Goal: Communication & Community: Participate in discussion

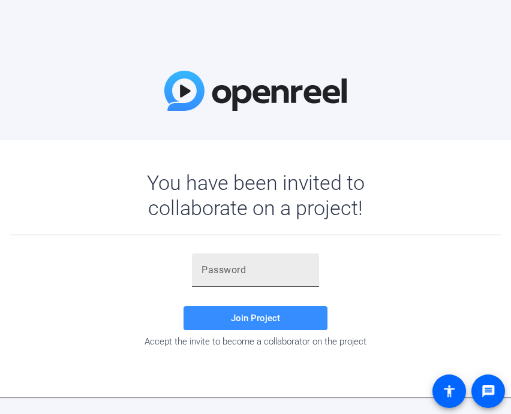
click at [227, 266] on input "text" at bounding box center [255, 270] width 108 height 14
paste input "I,LqJE"
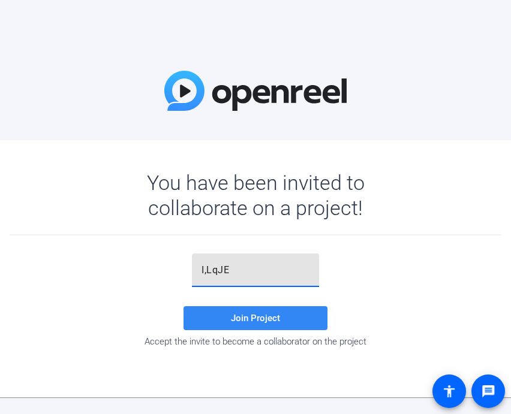
click at [261, 317] on span "Join Project" at bounding box center [255, 318] width 49 height 11
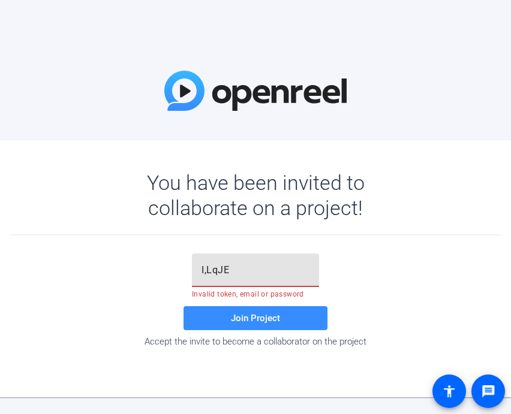
click at [240, 276] on input "I,LqJE" at bounding box center [255, 270] width 108 height 14
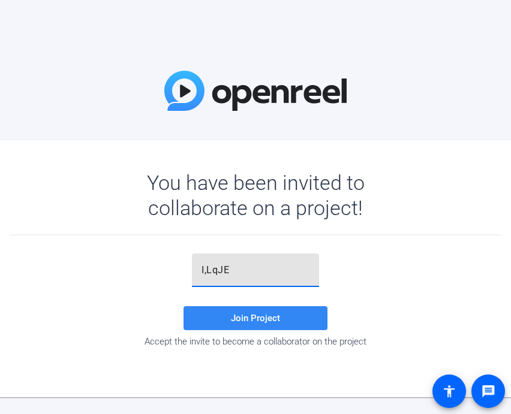
type input "I,LqJE"
click at [222, 316] on span at bounding box center [255, 318] width 144 height 29
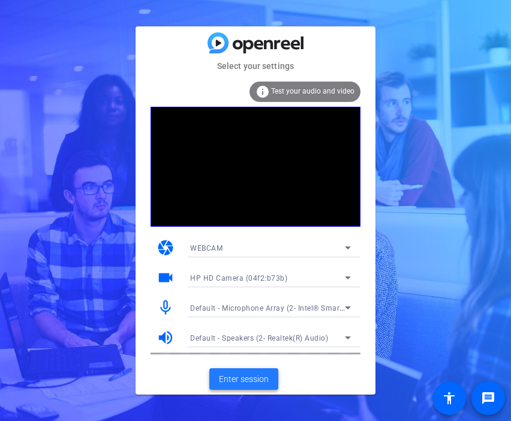
click at [249, 381] on span "Enter session" at bounding box center [244, 379] width 50 height 13
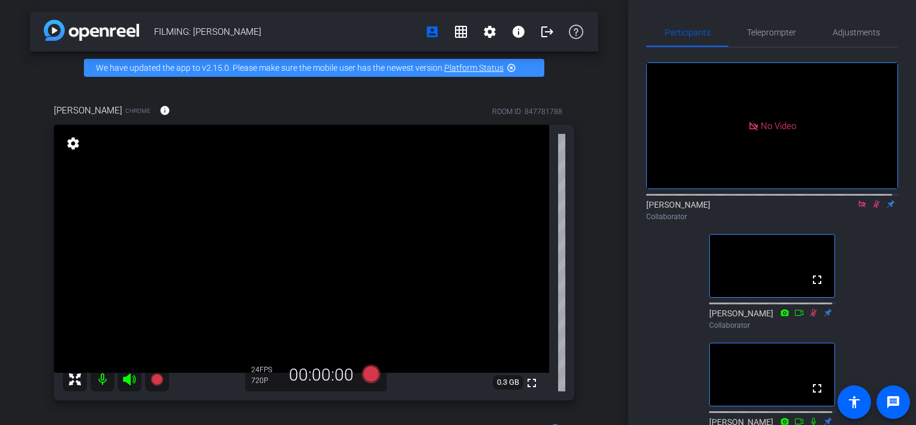
click at [510, 208] on icon at bounding box center [877, 204] width 7 height 8
click at [510, 208] on icon at bounding box center [877, 204] width 10 height 8
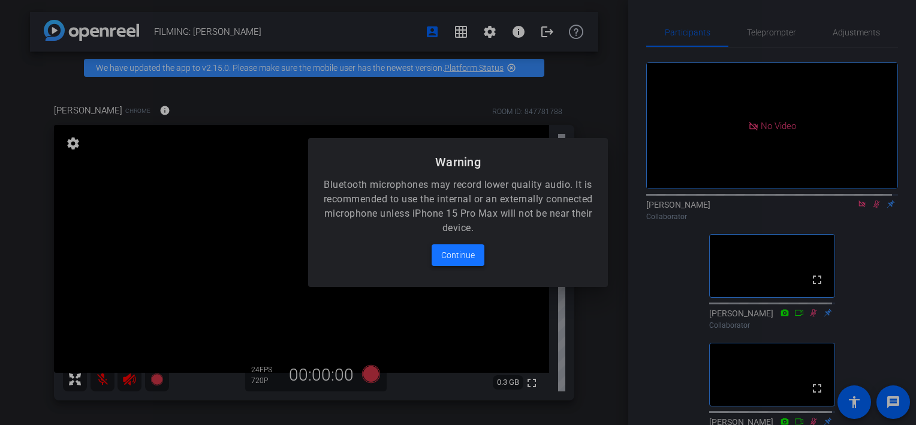
click at [463, 257] on span "Continue" at bounding box center [458, 255] width 34 height 14
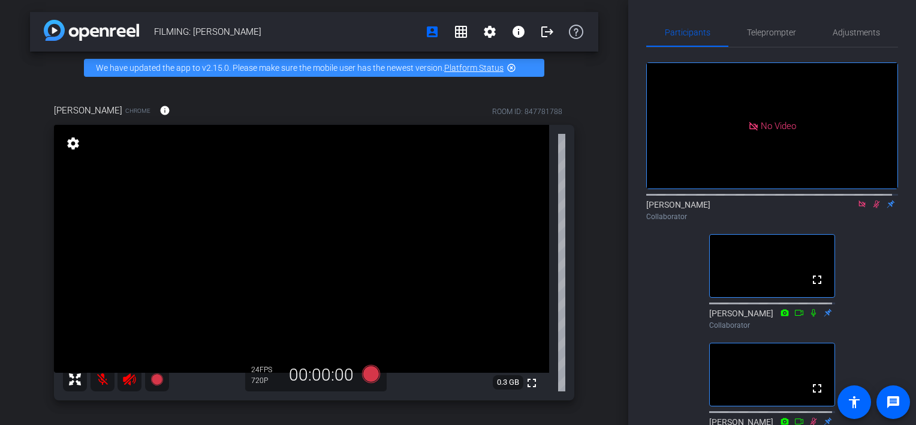
click at [510, 286] on div "Participants Teleprompter Adjustments No Video [PERSON_NAME] Collaborator fulls…" at bounding box center [772, 212] width 288 height 425
click at [510, 208] on icon at bounding box center [877, 204] width 10 height 8
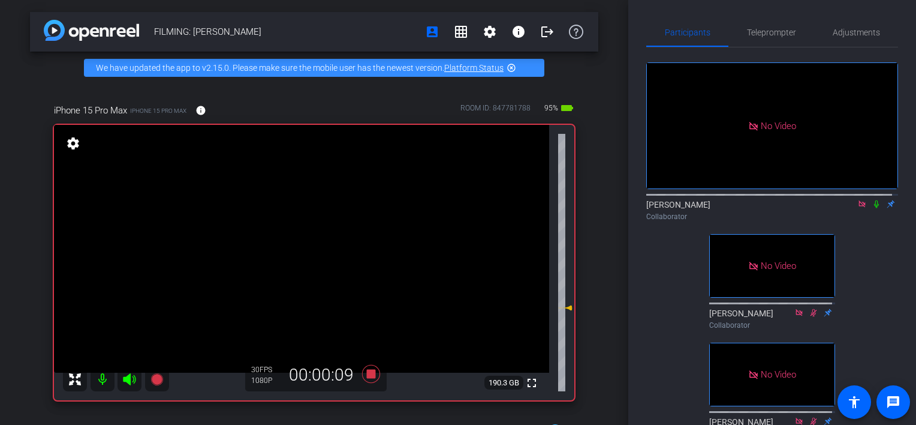
click at [510, 208] on icon at bounding box center [877, 204] width 10 height 8
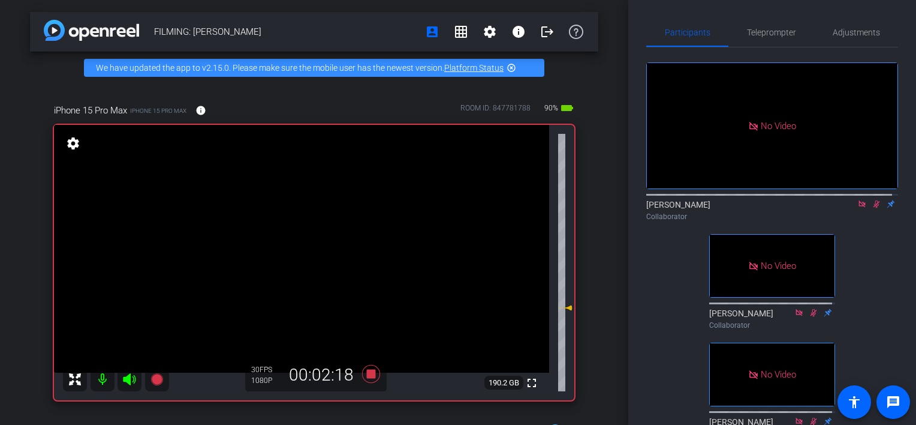
click at [510, 208] on icon at bounding box center [877, 204] width 10 height 8
click at [510, 208] on icon at bounding box center [876, 204] width 5 height 8
click at [510, 208] on icon at bounding box center [877, 204] width 7 height 8
click at [510, 208] on icon at bounding box center [876, 204] width 5 height 8
click at [510, 208] on icon at bounding box center [877, 204] width 10 height 8
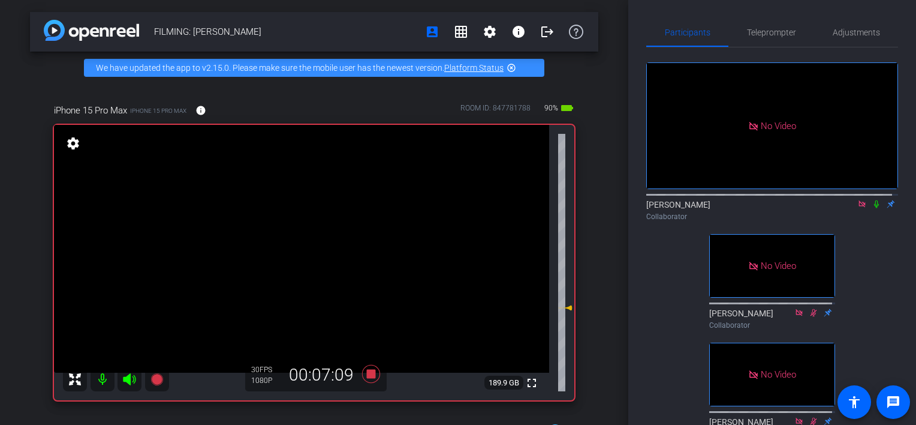
click at [510, 208] on icon at bounding box center [877, 204] width 10 height 8
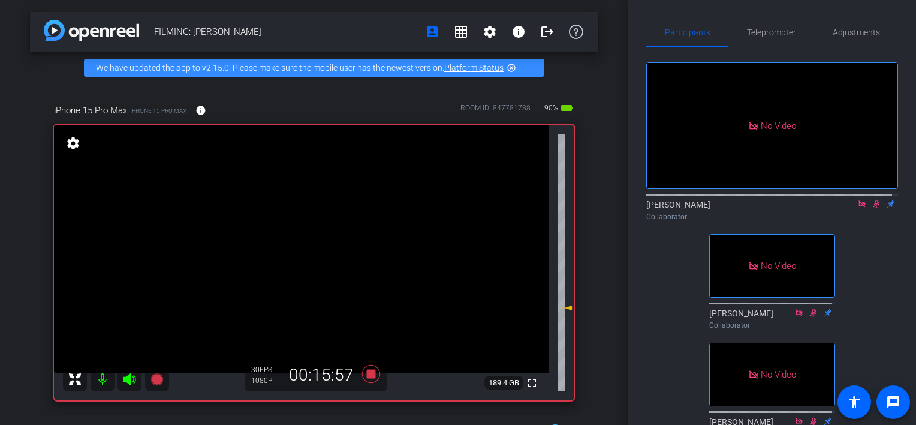
click at [510, 208] on icon at bounding box center [877, 204] width 10 height 8
click at [510, 208] on icon at bounding box center [876, 204] width 5 height 8
click at [510, 208] on icon at bounding box center [877, 204] width 7 height 8
click at [510, 208] on icon at bounding box center [877, 204] width 10 height 8
click at [510, 208] on icon at bounding box center [877, 204] width 7 height 8
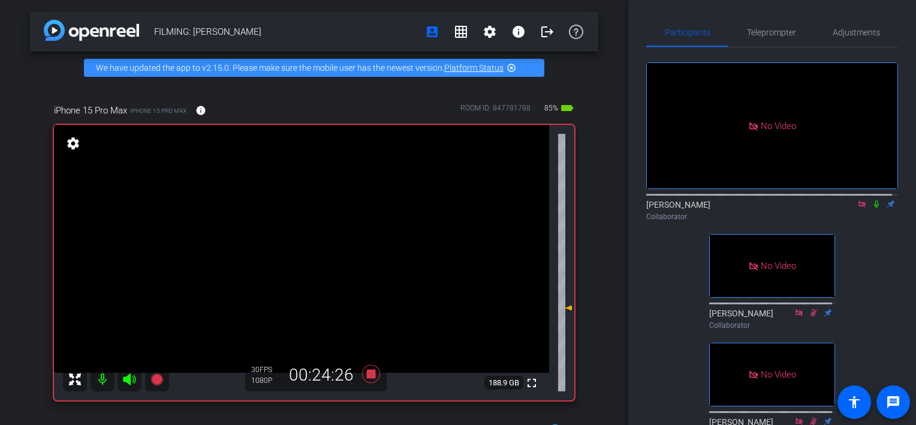
click at [510, 208] on icon at bounding box center [877, 204] width 10 height 8
click at [510, 208] on icon at bounding box center [876, 204] width 5 height 8
click at [510, 208] on icon at bounding box center [877, 204] width 10 height 8
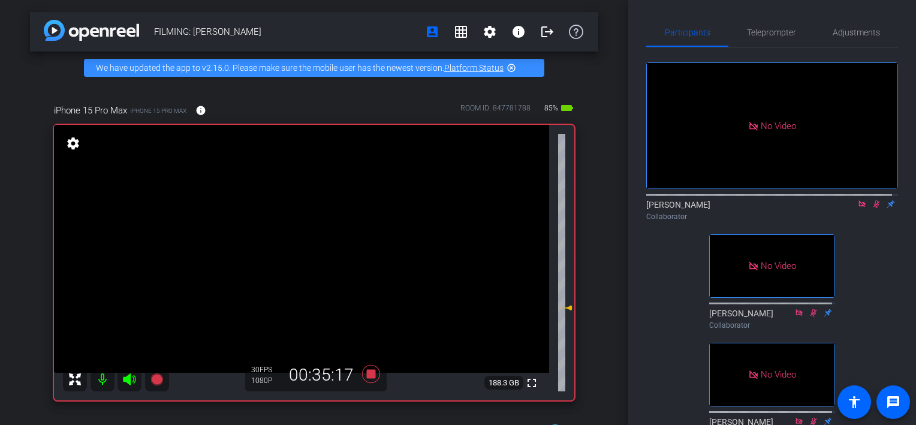
click at [510, 208] on icon at bounding box center [877, 204] width 10 height 8
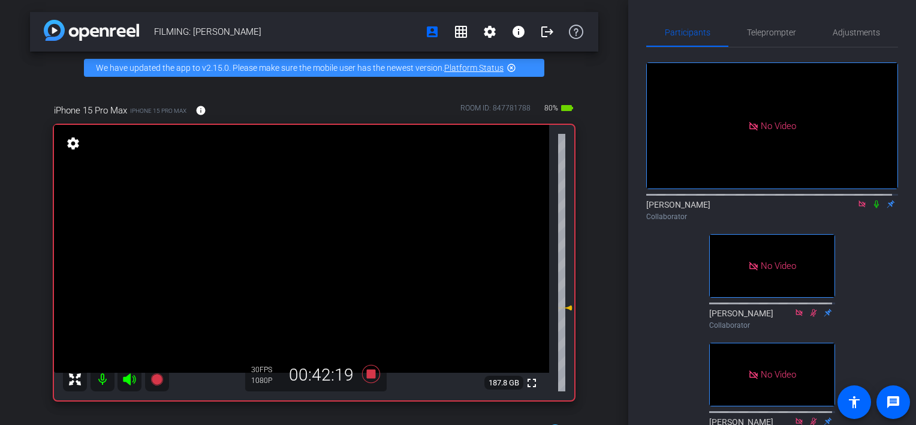
click at [510, 207] on icon at bounding box center [862, 203] width 7 height 7
